Goal: Task Accomplishment & Management: Use online tool/utility

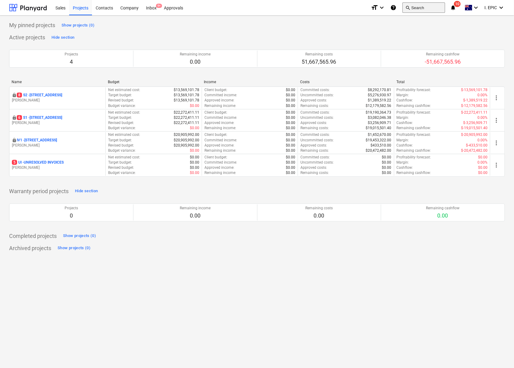
click at [420, 8] on button "search Search" at bounding box center [424, 7] width 43 height 10
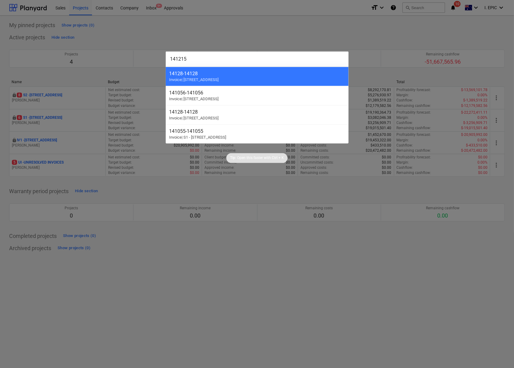
type input "141215"
click at [215, 292] on div at bounding box center [257, 184] width 514 height 368
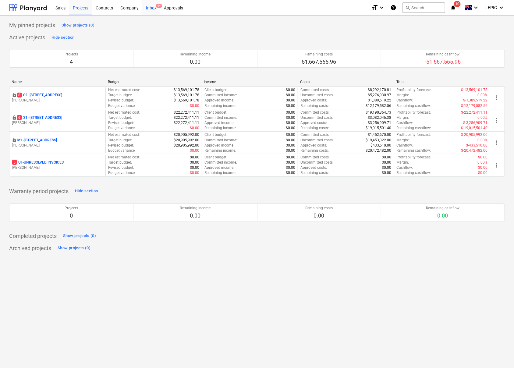
click at [148, 9] on div "Inbox 9+" at bounding box center [151, 8] width 18 height 16
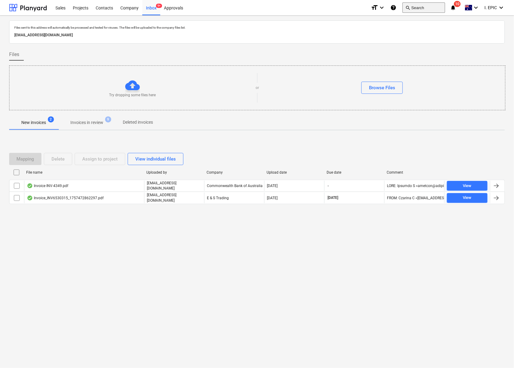
click at [430, 5] on button "search Search" at bounding box center [424, 7] width 43 height 10
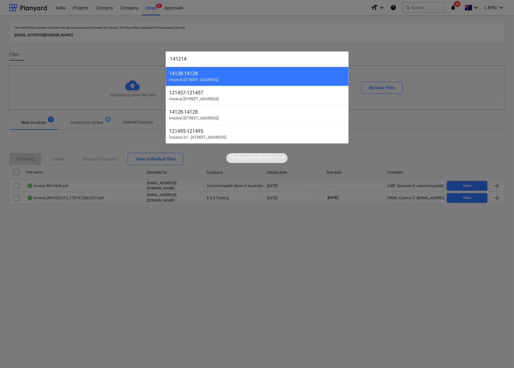
type input "141214"
click at [155, 307] on div at bounding box center [257, 184] width 514 height 368
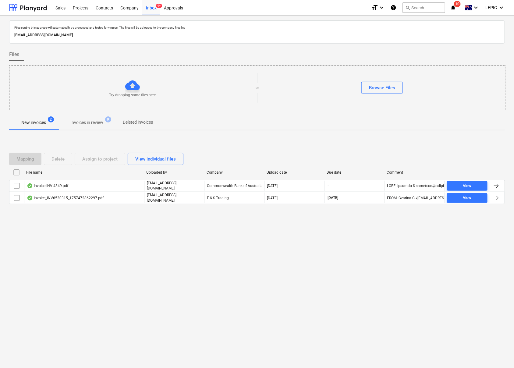
click at [92, 117] on span "Invoices in review 9" at bounding box center [86, 122] width 57 height 11
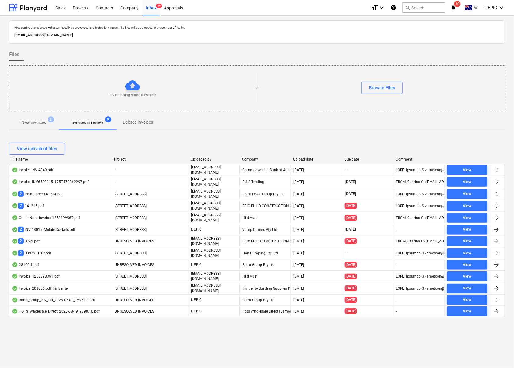
click at [85, 347] on div "Files sent to this address will automatically be processed and tested for virus…" at bounding box center [257, 192] width 514 height 353
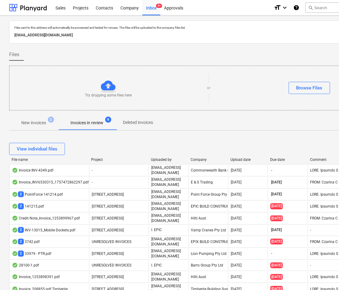
click at [330, 66] on div "Try dropping some files here or Browse Files" at bounding box center [208, 88] width 399 height 45
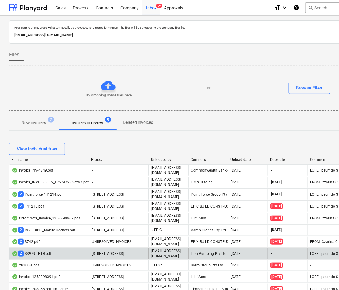
click at [36, 250] on div "2 33979 - PTR.pdf" at bounding box center [31, 253] width 39 height 6
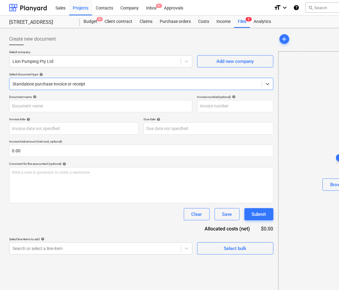
type input "33979"
type input "[DATE]"
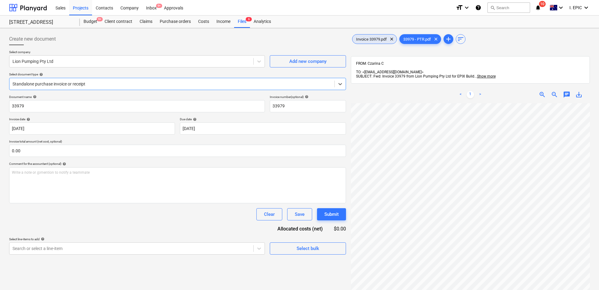
click at [367, 38] on span "Invoice 33979.pdf" at bounding box center [371, 39] width 38 height 5
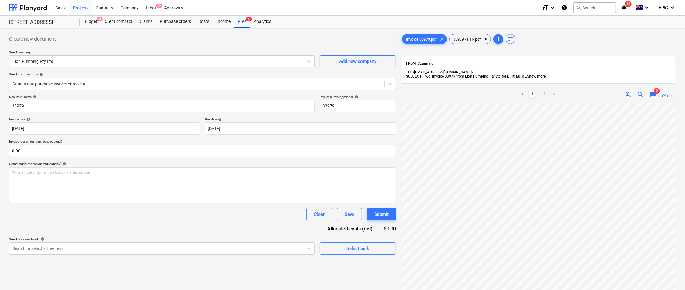
click at [514, 86] on div "< 1 2 >" at bounding box center [538, 94] width 88 height 17
click at [514, 91] on link "2" at bounding box center [544, 94] width 7 height 7
click at [514, 91] on link "1" at bounding box center [531, 94] width 7 height 7
click at [469, 34] on div "33979 - PTR.pdf clear" at bounding box center [470, 39] width 42 height 10
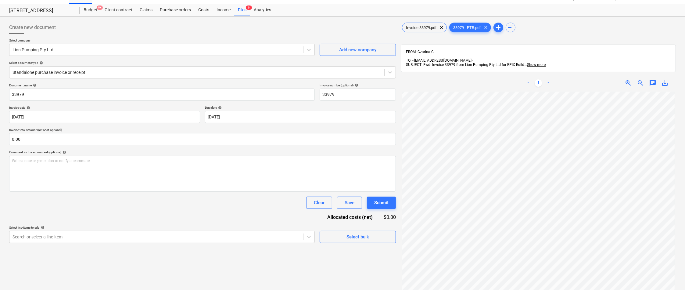
scroll to position [10, 0]
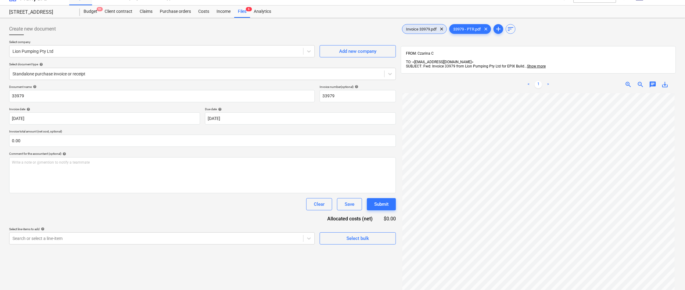
click at [420, 24] on div "Invoice 33979.pdf clear" at bounding box center [424, 29] width 45 height 10
click at [421, 28] on span "Invoice 33979.pdf" at bounding box center [421, 29] width 38 height 5
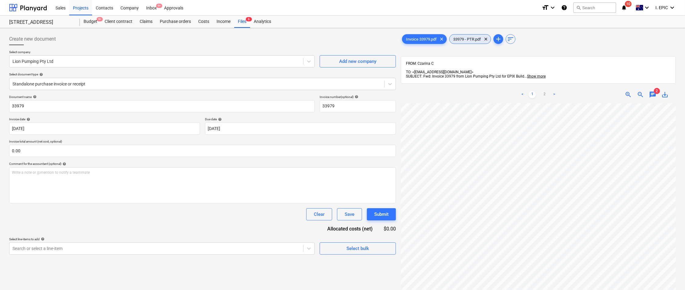
drag, startPoint x: 465, startPoint y: 40, endPoint x: 446, endPoint y: 71, distance: 36.5
click at [465, 40] on span "33979 - PTR.pdf" at bounding box center [466, 39] width 35 height 5
click at [418, 37] on span "Invoice 33979.pdf" at bounding box center [421, 39] width 38 height 5
click at [414, 34] on div "Invoice 33979.pdf clear" at bounding box center [424, 39] width 45 height 10
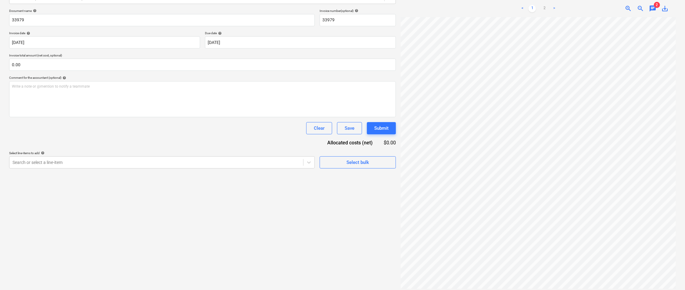
scroll to position [86, 0]
click at [49, 272] on div "Create new document Select company Lion Pumping Pty Ltd Add new company Select …" at bounding box center [202, 118] width 391 height 348
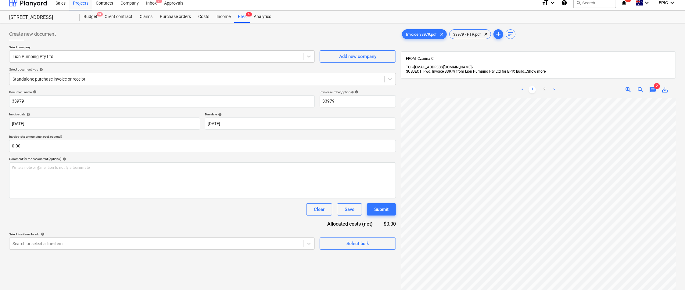
scroll to position [0, 0]
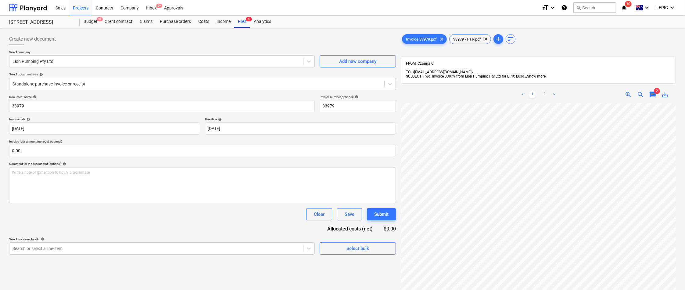
click at [471, 33] on div "Invoice 33979.pdf clear 33979 - PTR.pdf clear add sort" at bounding box center [538, 39] width 275 height 12
click at [471, 37] on span "33979 - PTR.pdf" at bounding box center [466, 39] width 35 height 5
click at [423, 42] on div "Invoice 33979.pdf clear" at bounding box center [424, 39] width 45 height 10
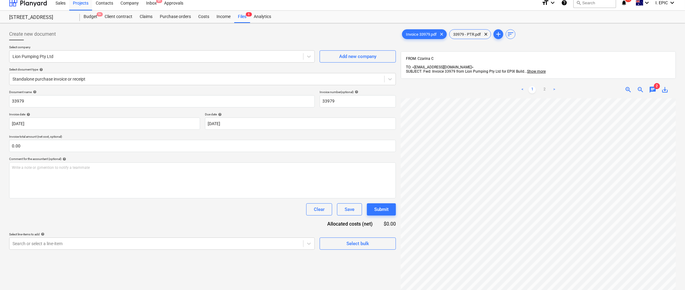
scroll to position [0, 0]
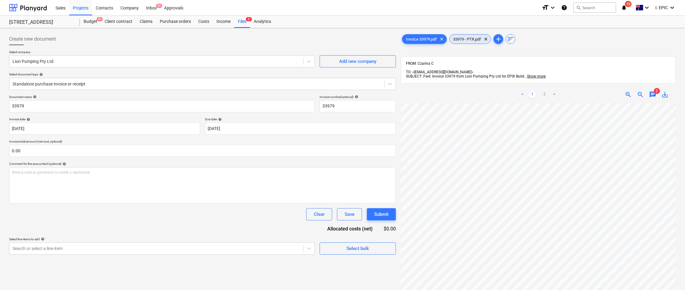
click at [472, 43] on div "33979 - PTR.pdf clear" at bounding box center [470, 39] width 42 height 10
click at [427, 36] on div "Invoice 33979.pdf clear" at bounding box center [424, 39] width 45 height 10
click at [419, 41] on span "33979 - PTR.pdf" at bounding box center [419, 39] width 35 height 5
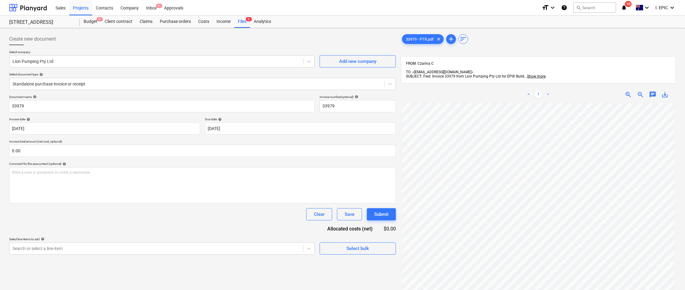
click at [514, 91] on link "<" at bounding box center [528, 94] width 7 height 7
click at [22, 103] on input "33979 - PTR.pdf" at bounding box center [161, 106] width 305 height 12
drag, startPoint x: 23, startPoint y: 105, endPoint x: -2, endPoint y: 114, distance: 26.5
click at [0, 114] on html "Sales Projects Contacts Company Inbox 9+ Approvals format_size keyboard_arrow_d…" at bounding box center [342, 145] width 685 height 290
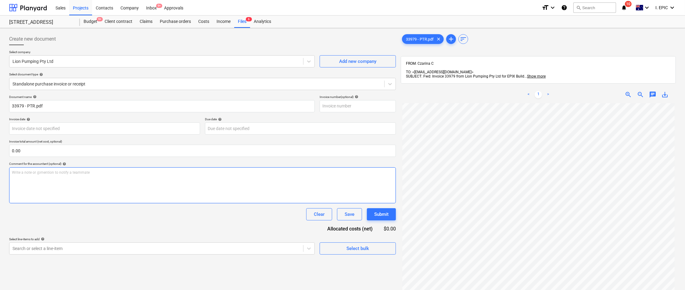
click at [94, 198] on div "Write a note or @mention to notify a teammate [PERSON_NAME]" at bounding box center [202, 185] width 387 height 36
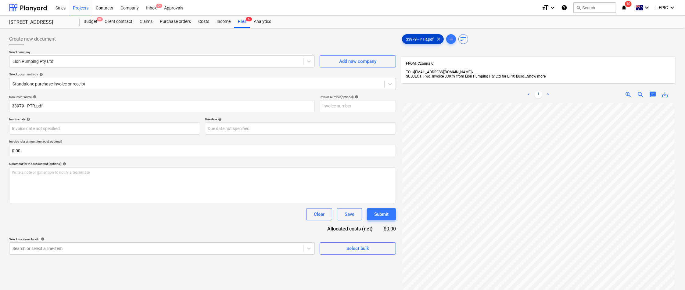
click at [428, 41] on span "33979 - PTR.pdf" at bounding box center [419, 39] width 35 height 5
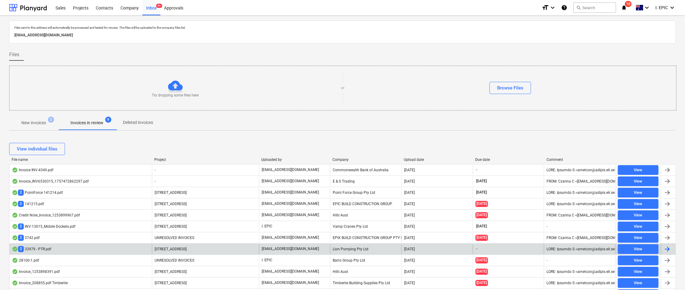
click at [40, 248] on div "2 33979 - PTR.pdf" at bounding box center [31, 249] width 39 height 6
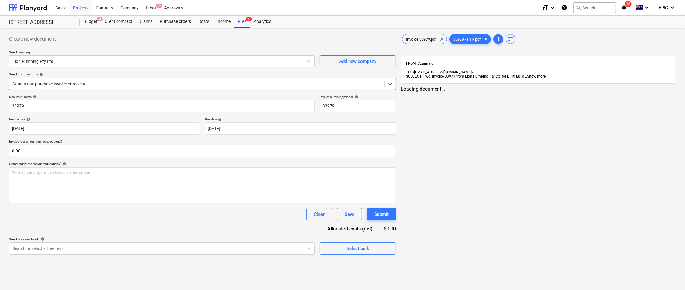
type input "33979"
type input "[DATE]"
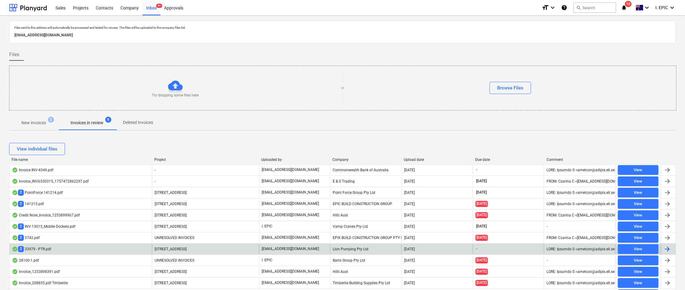
click at [60, 250] on div "2 33979 - PTR.pdf" at bounding box center [80, 249] width 142 height 10
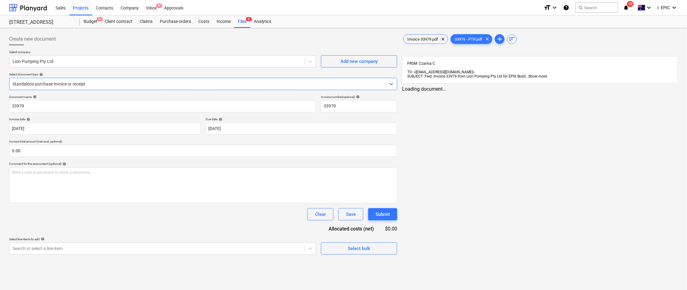
click at [514, 74] on span "Show more" at bounding box center [537, 76] width 19 height 4
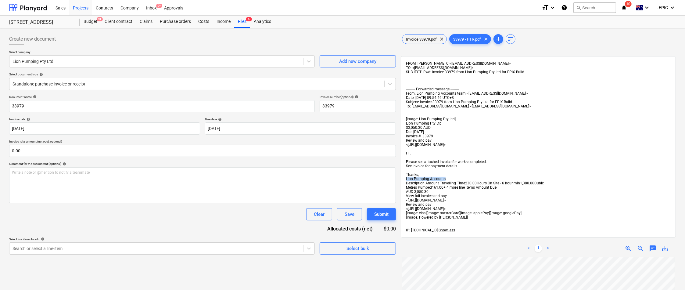
drag, startPoint x: 405, startPoint y: 180, endPoint x: 449, endPoint y: 179, distance: 44.2
click at [449, 179] on div "FROM: Czarina C <[EMAIL_ADDRESS][DOMAIN_NAME]> TO: <[EMAIL_ADDRESS][DOMAIN_NAME…" at bounding box center [538, 146] width 275 height 181
copy span "Lion Pumping Accounts"
drag, startPoint x: 31, startPoint y: 108, endPoint x: -2, endPoint y: 104, distance: 32.5
click at [0, 104] on html "Sales Projects Contacts Company Inbox 9+ Approvals format_size keyboard_arrow_d…" at bounding box center [342, 145] width 685 height 290
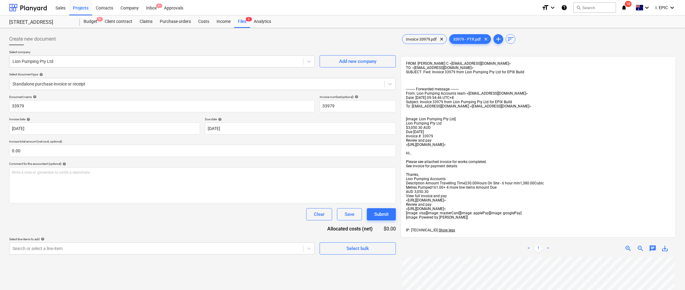
click at [514, 252] on span "chat" at bounding box center [652, 247] width 7 height 7
click at [414, 41] on span "Invoice 33979.pdf" at bounding box center [421, 39] width 38 height 5
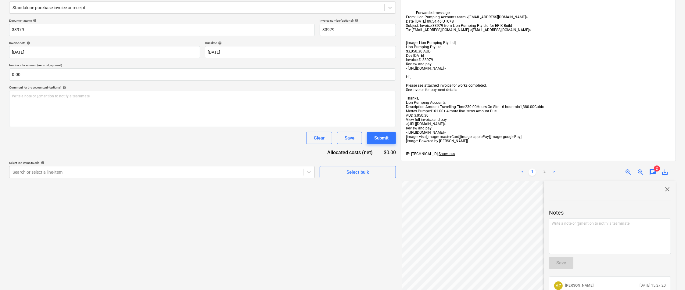
scroll to position [94, 0]
click at [514, 171] on span "2" at bounding box center [657, 168] width 6 height 6
click at [514, 176] on span "chat" at bounding box center [652, 171] width 7 height 7
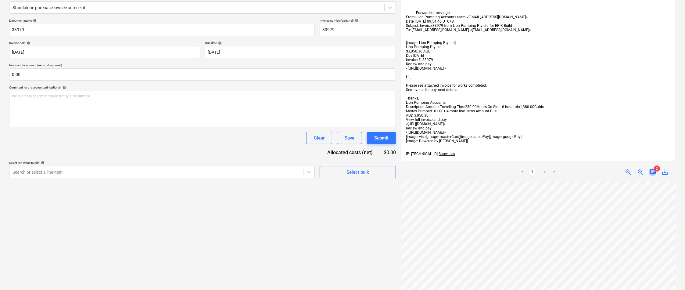
drag, startPoint x: 653, startPoint y: 180, endPoint x: 642, endPoint y: 186, distance: 12.4
click at [514, 176] on span "chat" at bounding box center [652, 171] width 7 height 7
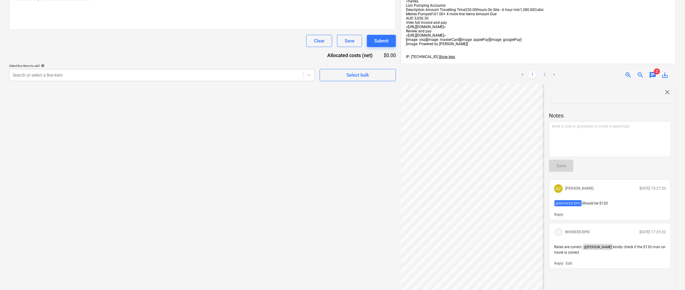
scroll to position [221, 0]
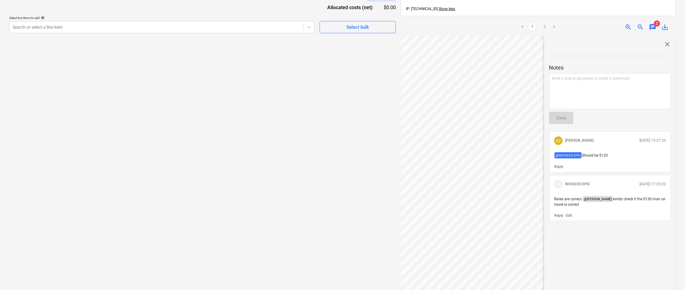
click at [514, 249] on div "close Notes Write a note or @mention to notify a teammate ﻿ Save AZ [PERSON_NAM…" at bounding box center [610, 177] width 132 height 282
click at [514, 252] on div "close Notes Write a note or @mention to notify a teammate ﻿ Save AZ [PERSON_NAM…" at bounding box center [610, 177] width 132 height 282
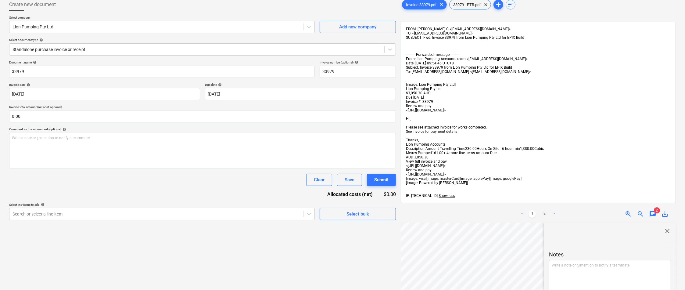
scroll to position [30, 0]
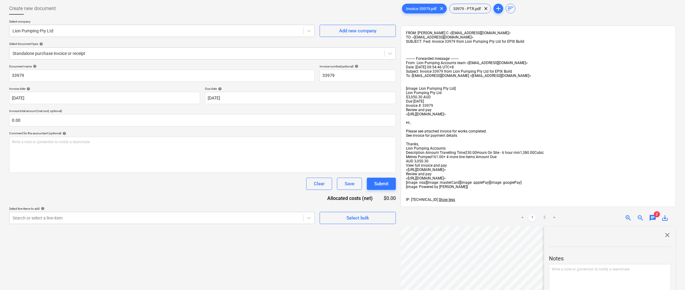
click at [219, 258] on div "Create new document Select company Lion Pumping Pty Ltd Add new company Select …" at bounding box center [202, 250] width 391 height 501
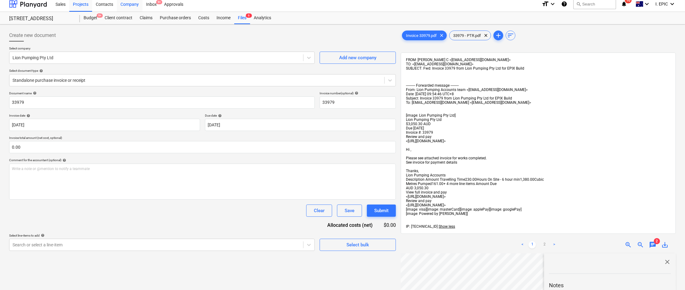
scroll to position [0, 0]
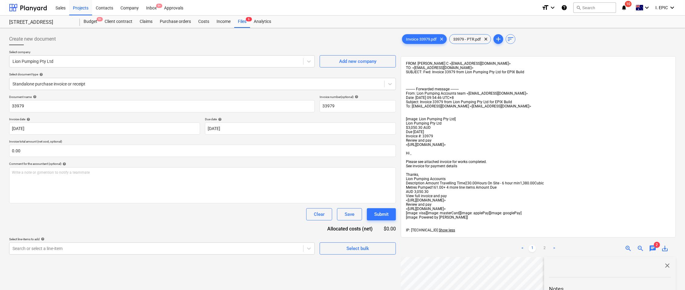
click at [514, 109] on div "FROM: Czarina C <[EMAIL_ADDRESS][DOMAIN_NAME]> TO: <[EMAIL_ADDRESS][DOMAIN_NAME…" at bounding box center [538, 146] width 265 height 171
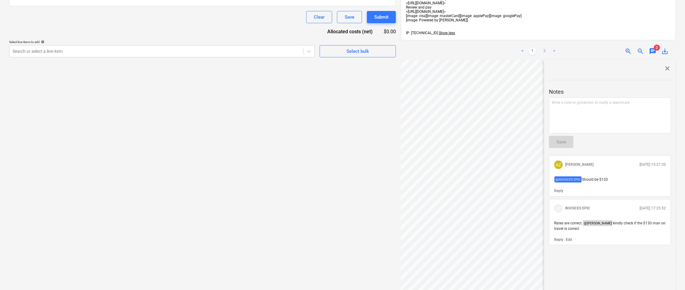
scroll to position [259, 0]
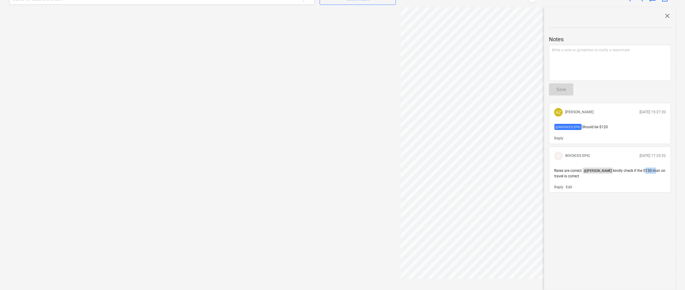
drag, startPoint x: 612, startPoint y: 179, endPoint x: 622, endPoint y: 179, distance: 10.4
click at [514, 178] on span "kindly check if the $130 man on travel is correct" at bounding box center [610, 173] width 112 height 10
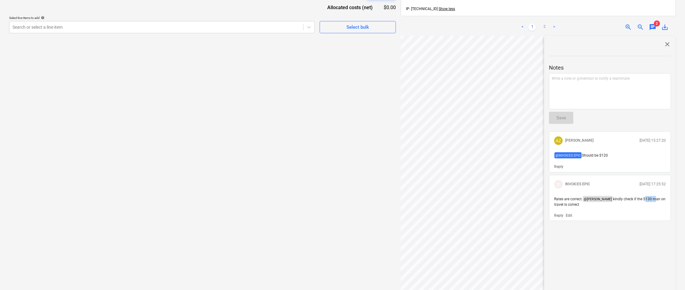
scroll to position [85, 8]
click at [328, 244] on div "Create new document Select company Lion Pumping Pty Ltd Add new company Select …" at bounding box center [342, 59] width 671 height 501
click at [19, 142] on div "Create new document Select company Lion Pumping Pty Ltd Add new company Select …" at bounding box center [202, 59] width 391 height 501
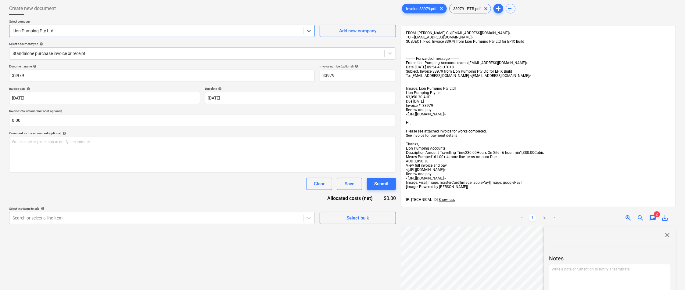
scroll to position [5901, 0]
drag, startPoint x: 77, startPoint y: 25, endPoint x: 95, endPoint y: 88, distance: 66.0
click at [0, 30] on html "Sales Projects Contacts Company Inbox 9+ Approvals format_size keyboard_arrow_d…" at bounding box center [342, 161] width 685 height 382
click at [514, 37] on div "FROM: Czarina C <[EMAIL_ADDRESS][DOMAIN_NAME]> TO: <[EMAIL_ADDRESS][DOMAIN_NAME…" at bounding box center [538, 116] width 275 height 181
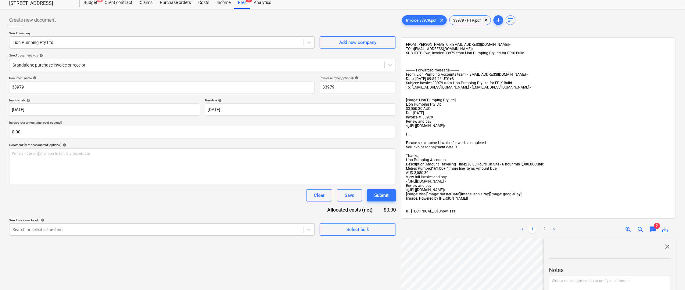
scroll to position [0, 0]
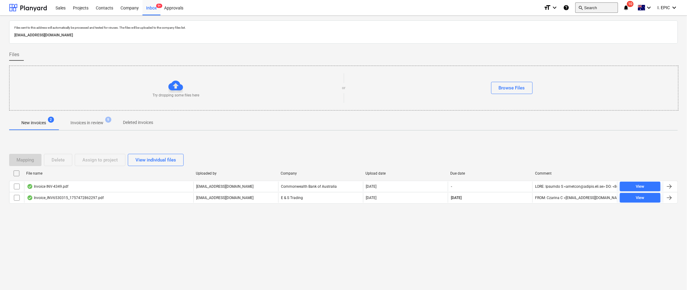
click at [514, 6] on button "search Search" at bounding box center [596, 7] width 43 height 10
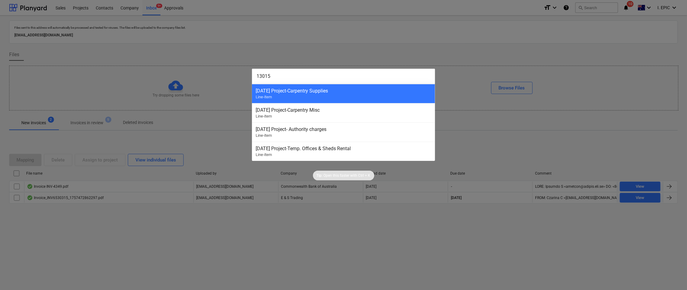
type input "13015"
drag, startPoint x: 667, startPoint y: 26, endPoint x: 646, endPoint y: 34, distance: 22.5
click at [514, 26] on div at bounding box center [343, 145] width 687 height 290
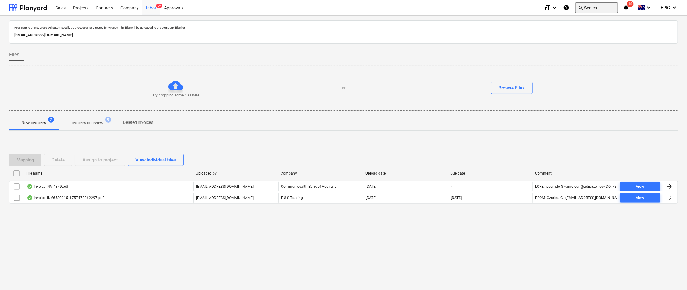
click at [514, 8] on button "search Search" at bounding box center [596, 7] width 43 height 10
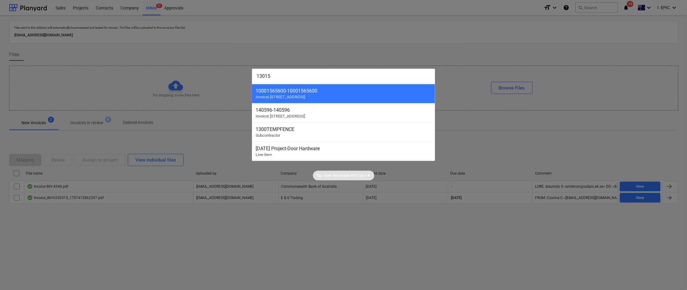
type input "13015"
click at [270, 255] on div at bounding box center [343, 145] width 687 height 290
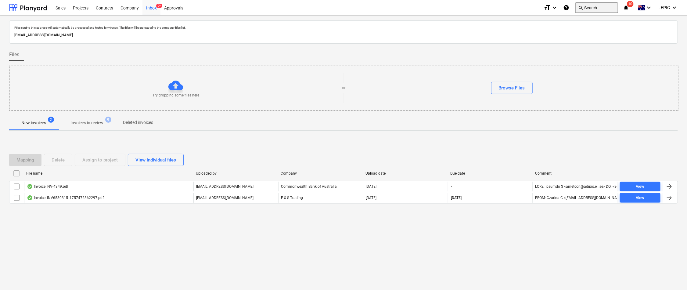
click at [514, 8] on button "search Search" at bounding box center [596, 7] width 43 height 10
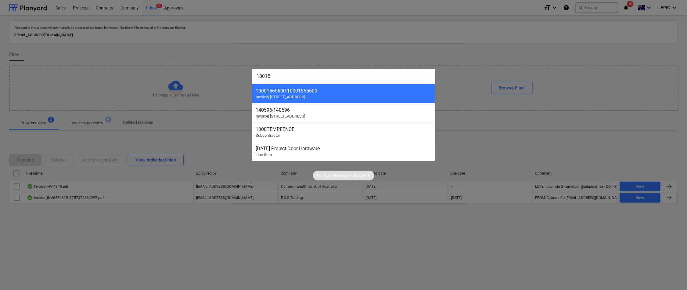
type input "13015"
click at [86, 127] on div at bounding box center [343, 145] width 687 height 290
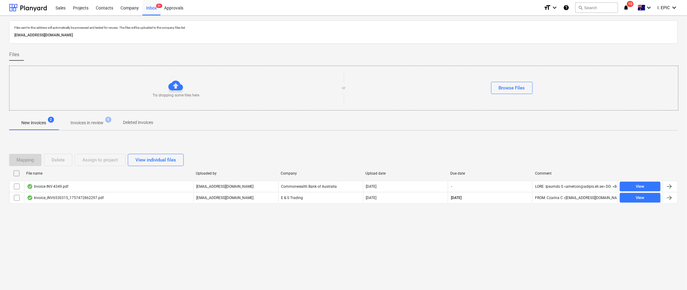
click at [96, 120] on p "Invoices in review" at bounding box center [86, 123] width 33 height 6
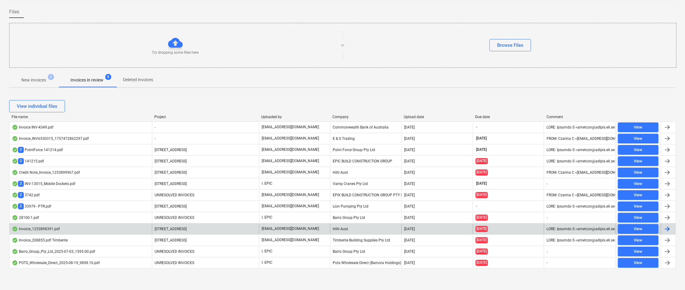
scroll to position [44, 0]
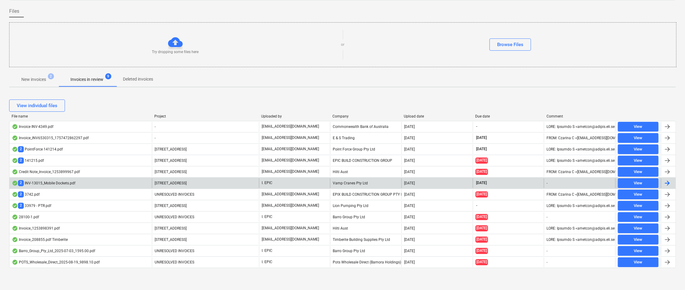
click at [65, 182] on div "2 INV-13015_Mobile Dockets.pdf" at bounding box center [43, 183] width 63 height 6
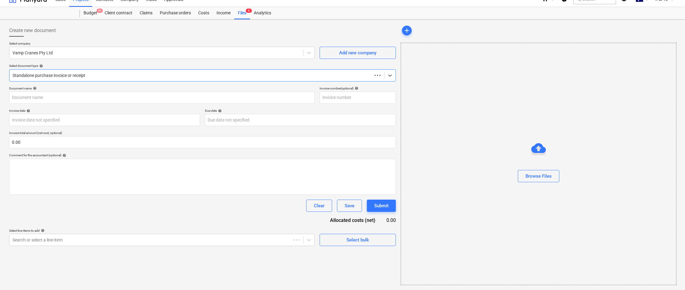
scroll to position [9, 0]
type input "INV-13015"
type input "[DATE]"
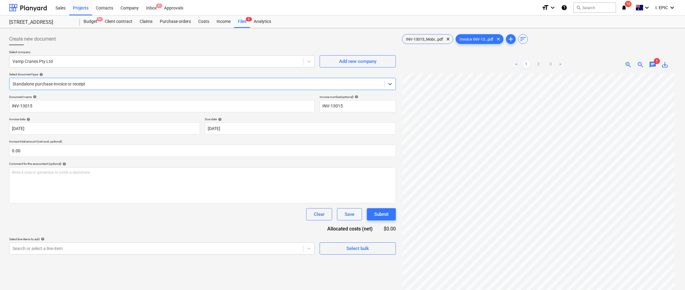
scroll to position [0, 0]
click at [514, 60] on div "< 1 2 3 > zoom_in zoom_out chat 1 save_alt" at bounding box center [538, 64] width 275 height 17
click at [514, 66] on span "chat" at bounding box center [652, 64] width 7 height 7
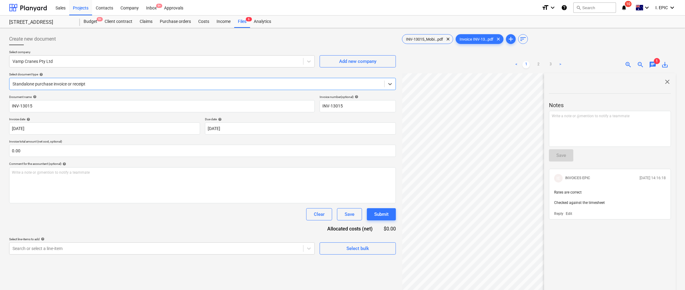
click at [28, 86] on div at bounding box center [196, 84] width 369 height 6
click at [52, 180] on div "Write a note or @mention to notify a teammate [PERSON_NAME]" at bounding box center [202, 185] width 387 height 36
drag, startPoint x: 670, startPoint y: 100, endPoint x: 14, endPoint y: 89, distance: 655.8
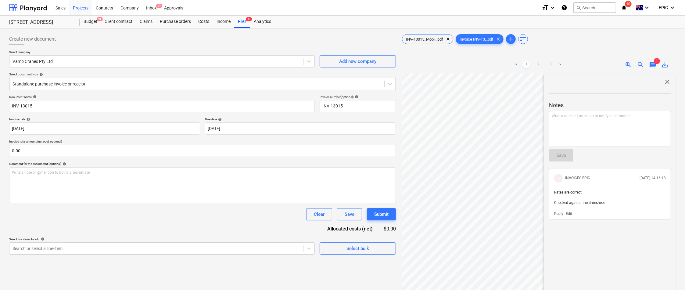
click at [514, 100] on div "close Notes Write a note or @mention to notify a teammate ﻿ Save IE INVOICES EP…" at bounding box center [610, 214] width 132 height 282
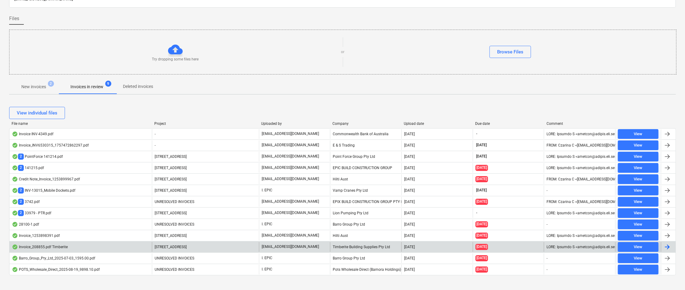
scroll to position [38, 0]
